Goal: Understand process/instructions: Learn about a topic

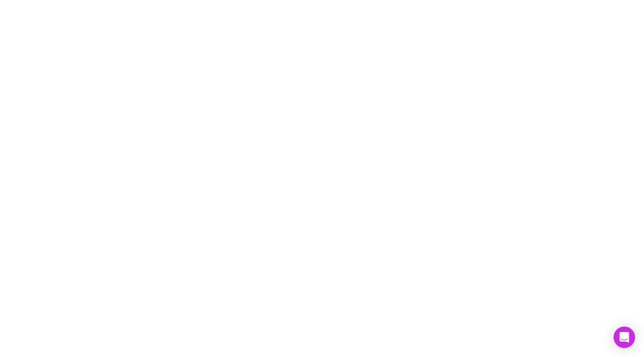
click at [348, 95] on div at bounding box center [322, 178] width 644 height 357
click at [410, 69] on div at bounding box center [322, 178] width 644 height 357
